Goal: Task Accomplishment & Management: Manage account settings

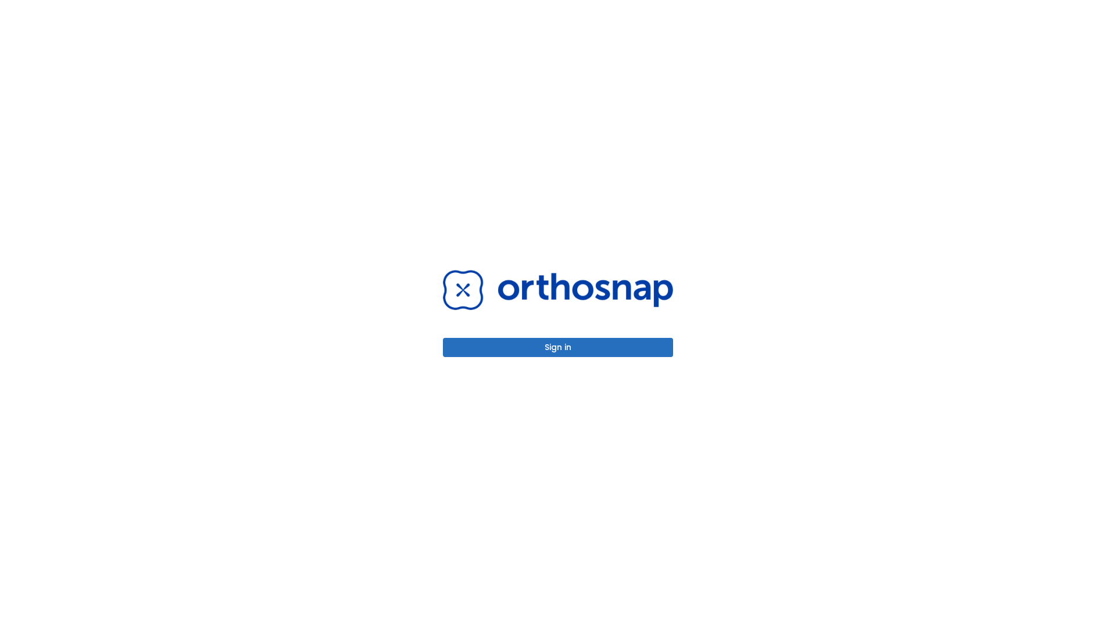
click at [558, 347] on button "Sign in" at bounding box center [558, 347] width 230 height 19
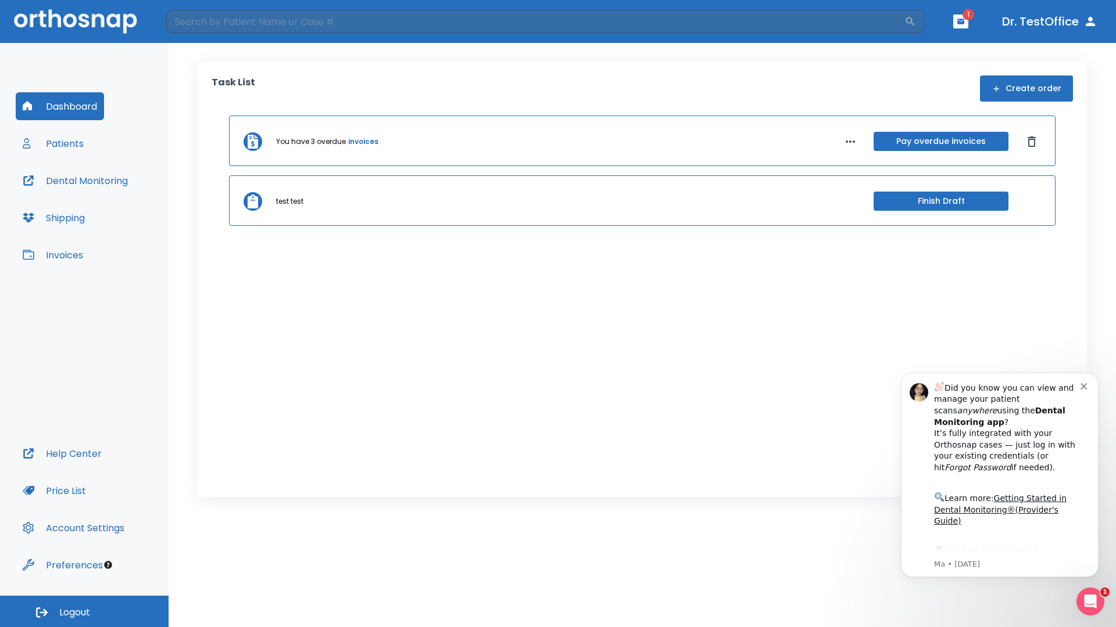
click at [84, 612] on span "Logout" at bounding box center [74, 613] width 31 height 13
